Goal: Transaction & Acquisition: Purchase product/service

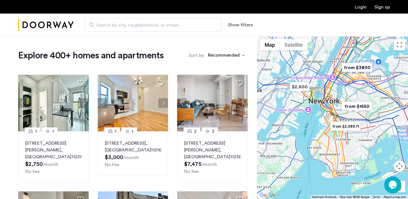
click at [127, 27] on span "Search by city, neighborhood, or street." at bounding box center [150, 25] width 109 height 7
click at [127, 27] on input "Search by city, neighborhood, or street." at bounding box center [153, 25] width 136 height 14
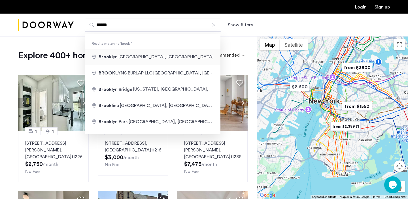
type input "**********"
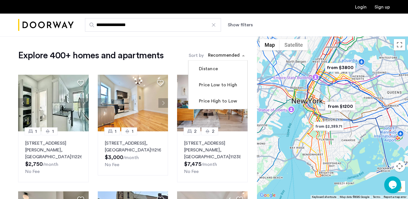
click at [236, 56] on div "sort-apartment" at bounding box center [223, 56] width 33 height 8
click at [221, 82] on label "Price Low to High" at bounding box center [217, 85] width 39 height 7
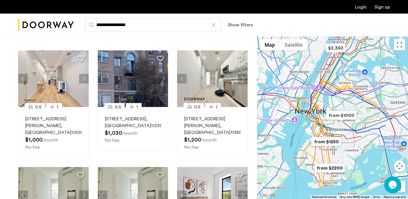
scroll to position [27, 0]
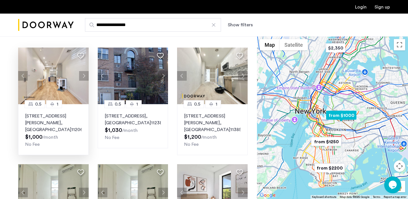
click at [50, 75] on img at bounding box center [53, 76] width 71 height 57
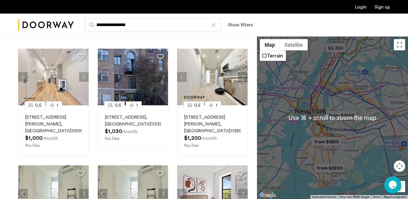
scroll to position [44, 0]
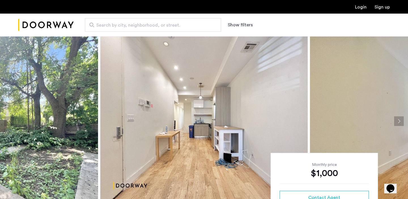
click at [233, 108] on img at bounding box center [203, 121] width 207 height 170
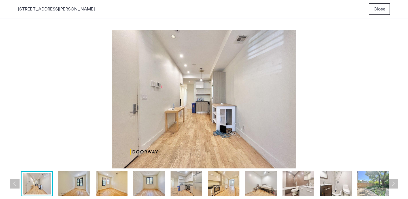
click at [270, 99] on img at bounding box center [204, 99] width 372 height 138
click at [80, 181] on img at bounding box center [74, 183] width 32 height 25
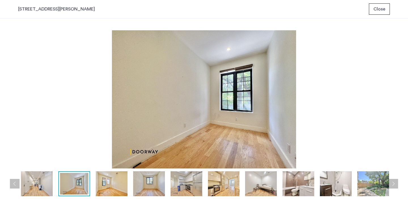
click at [398, 184] on button "Next apartment" at bounding box center [394, 184] width 10 height 10
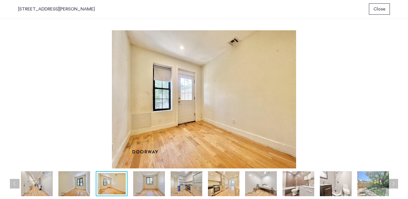
click at [398, 184] on button "Next apartment" at bounding box center [394, 184] width 10 height 10
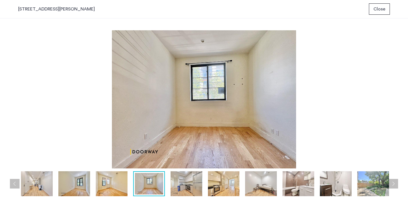
click at [398, 184] on button "Next apartment" at bounding box center [394, 184] width 10 height 10
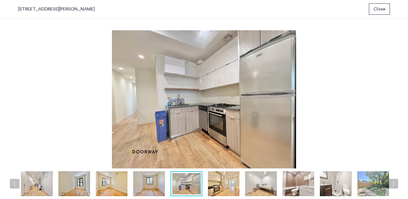
click at [398, 184] on button "Next apartment" at bounding box center [394, 184] width 10 height 10
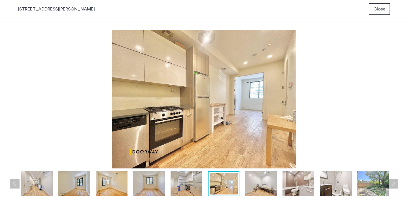
click at [398, 184] on button "Next apartment" at bounding box center [394, 184] width 10 height 10
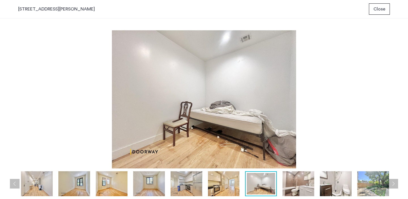
click at [398, 184] on button "Next apartment" at bounding box center [394, 184] width 10 height 10
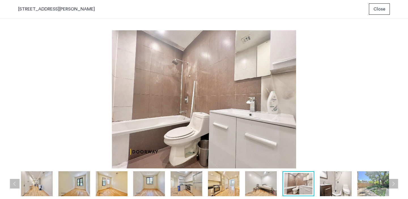
click at [398, 184] on button "Next apartment" at bounding box center [394, 184] width 10 height 10
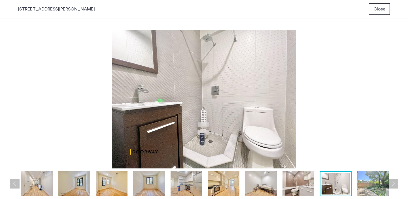
click at [398, 184] on button "Next apartment" at bounding box center [394, 184] width 10 height 10
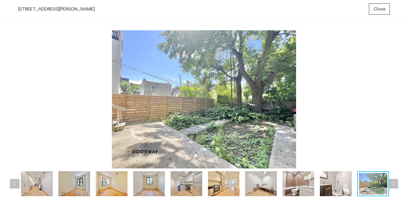
click at [398, 184] on button "Next apartment" at bounding box center [394, 184] width 10 height 10
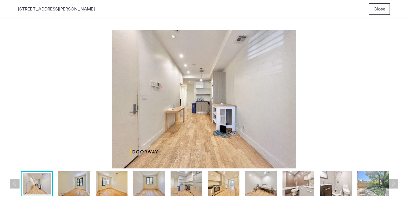
click at [395, 183] on button "Next apartment" at bounding box center [394, 184] width 10 height 10
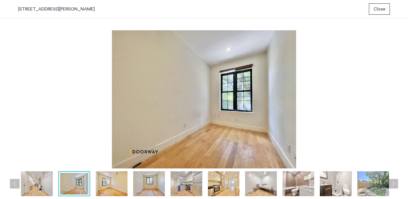
click at [395, 183] on button "Next apartment" at bounding box center [394, 184] width 10 height 10
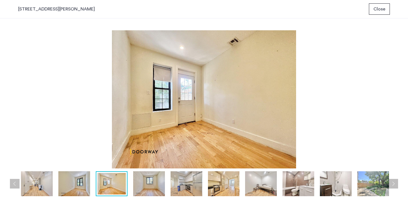
click at [395, 183] on button "Next apartment" at bounding box center [394, 184] width 10 height 10
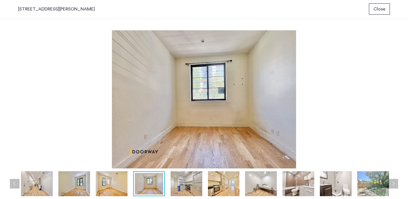
click at [395, 183] on button "Next apartment" at bounding box center [394, 184] width 10 height 10
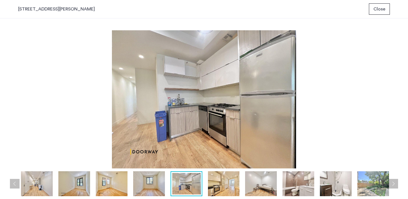
click at [395, 183] on button "Next apartment" at bounding box center [394, 184] width 10 height 10
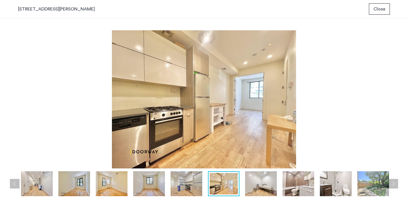
click at [395, 183] on button "Next apartment" at bounding box center [394, 184] width 10 height 10
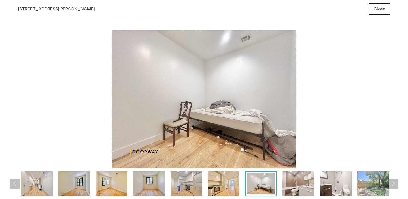
click at [395, 183] on button "Next apartment" at bounding box center [394, 184] width 10 height 10
